Goal: Task Accomplishment & Management: Use online tool/utility

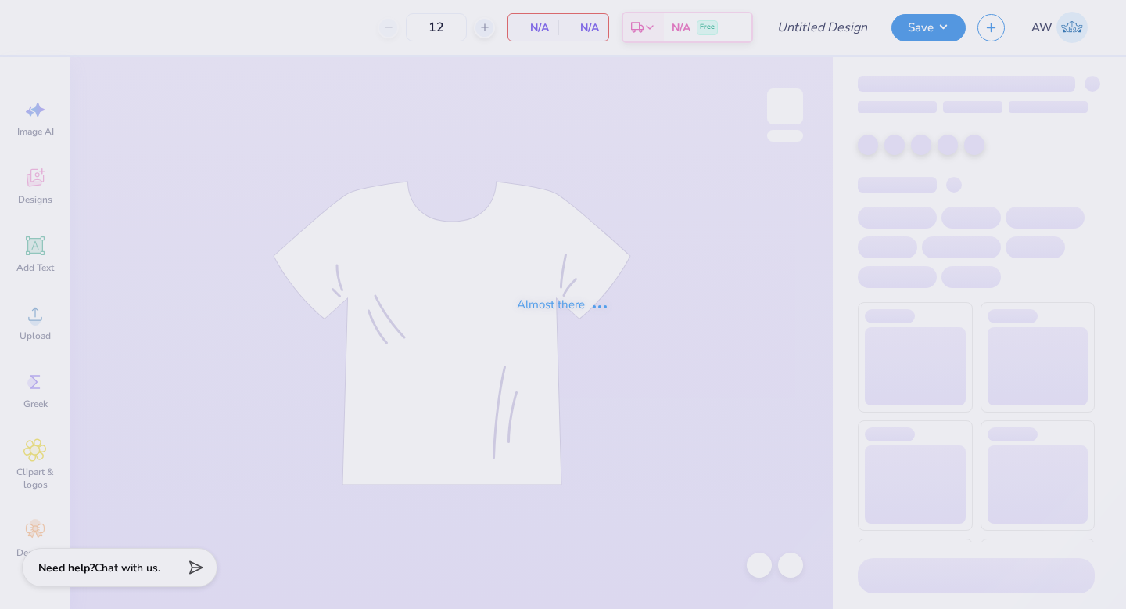
type input "Aces Homecoming Tank"
type input "20"
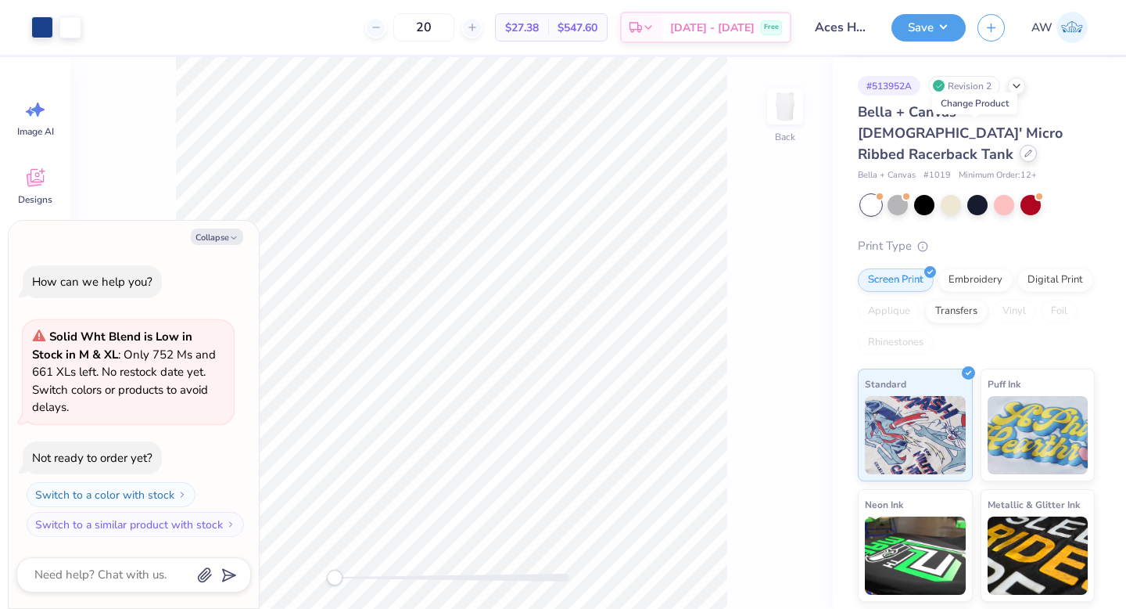
click at [1025, 149] on icon at bounding box center [1029, 153] width 8 height 8
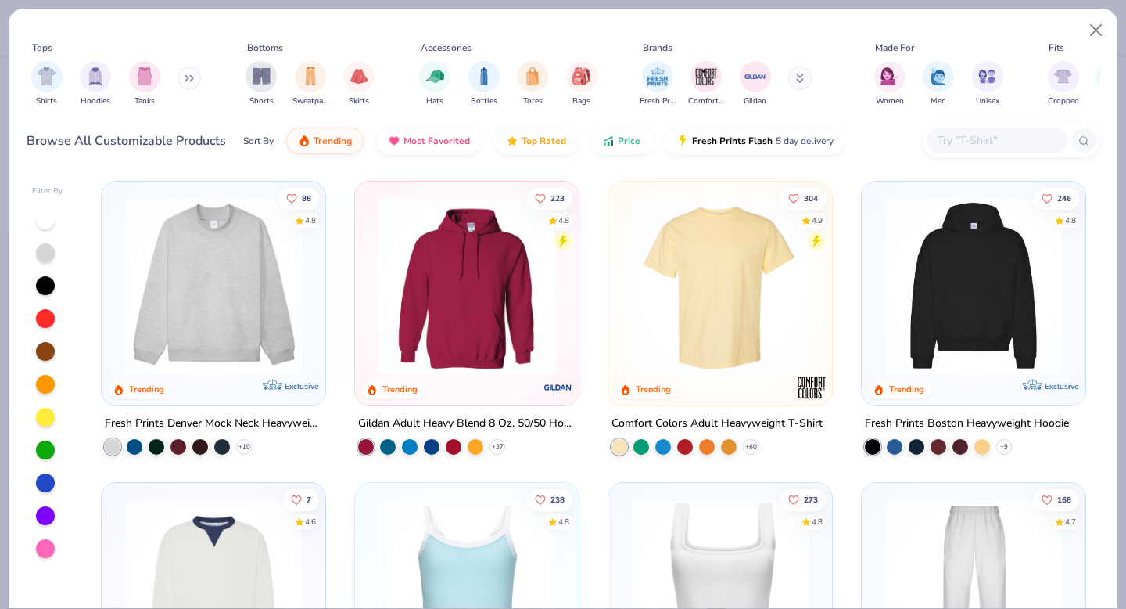
click at [719, 316] on img at bounding box center [720, 285] width 192 height 177
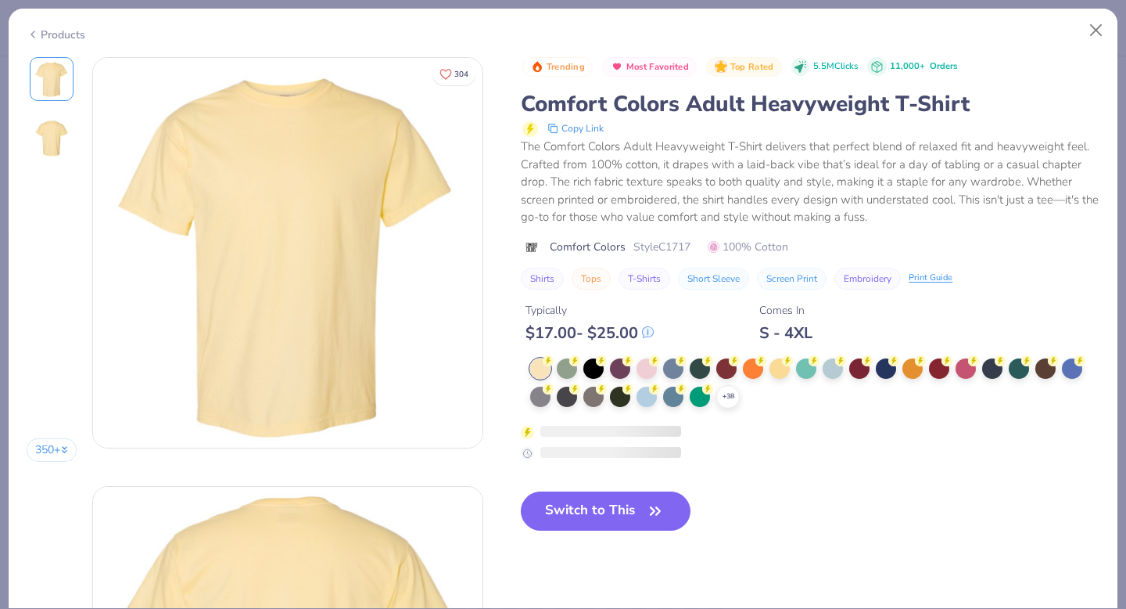
click at [660, 246] on span "Style C1717" at bounding box center [662, 247] width 57 height 16
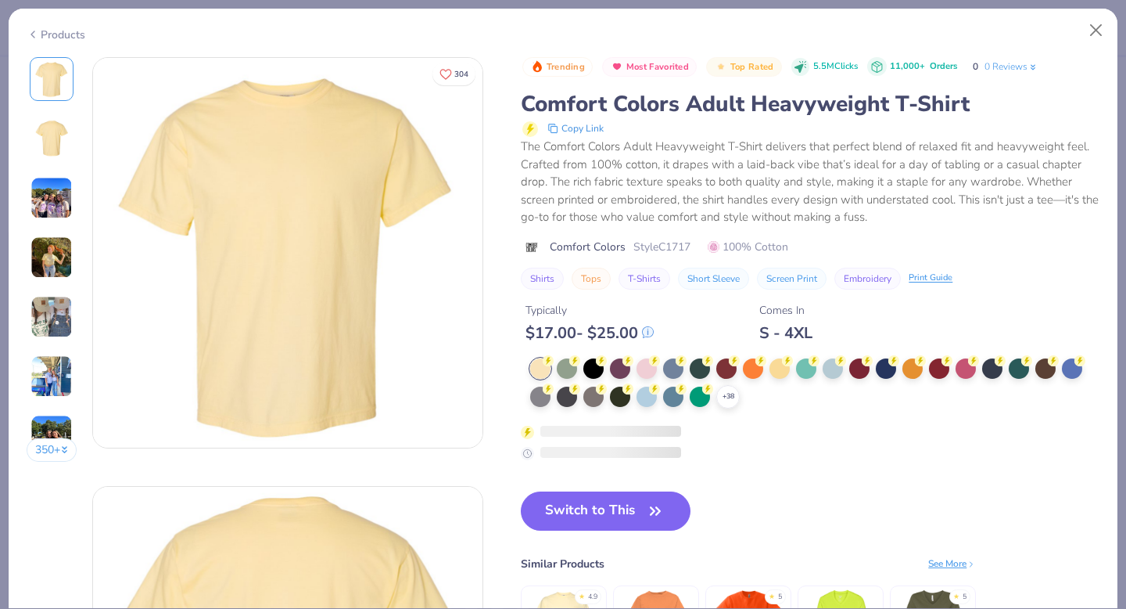
click at [670, 246] on span "Style C1717" at bounding box center [662, 247] width 57 height 16
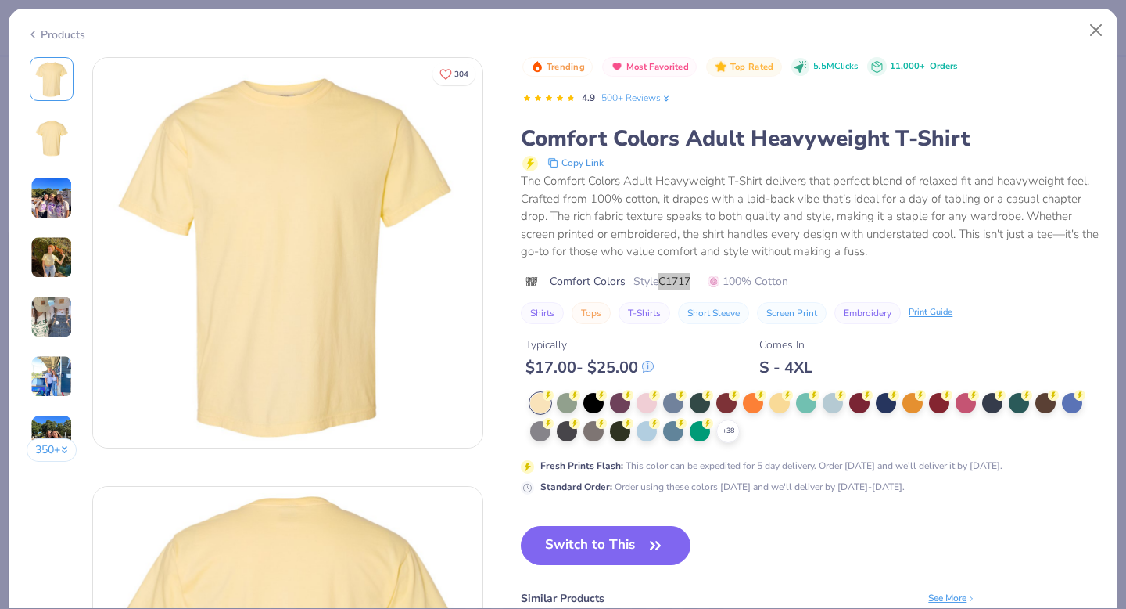
type textarea "x"
